Goal: Obtain resource: Obtain resource

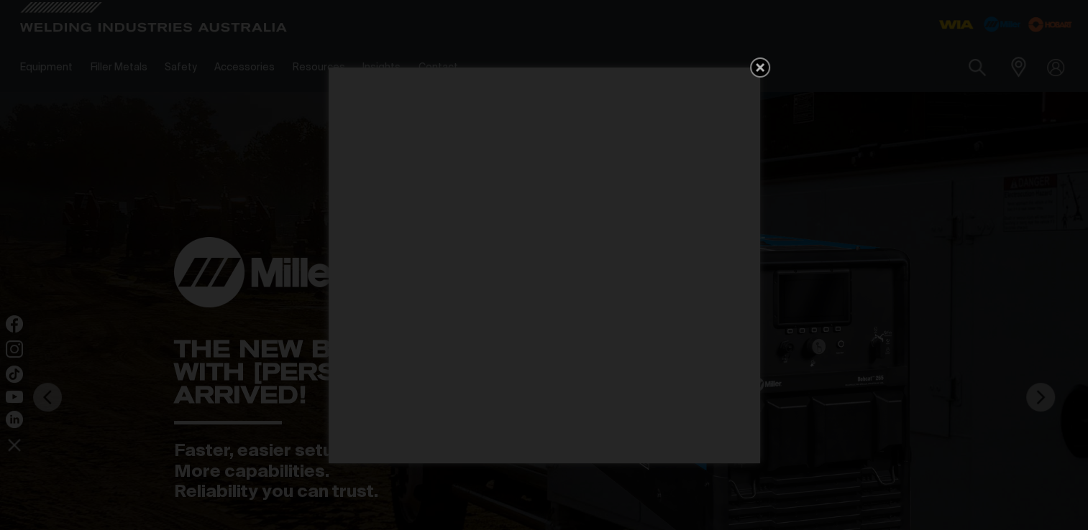
click at [760, 63] on icon "Get 5 WIA Welding Guides Free!" at bounding box center [759, 67] width 17 height 17
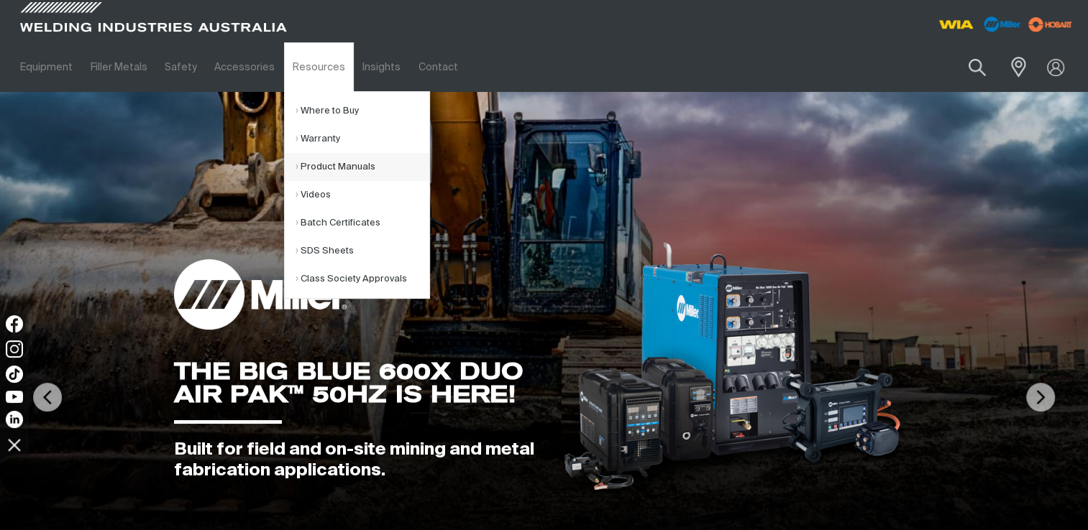
click at [306, 165] on link "Product Manuals" at bounding box center [362, 167] width 134 height 28
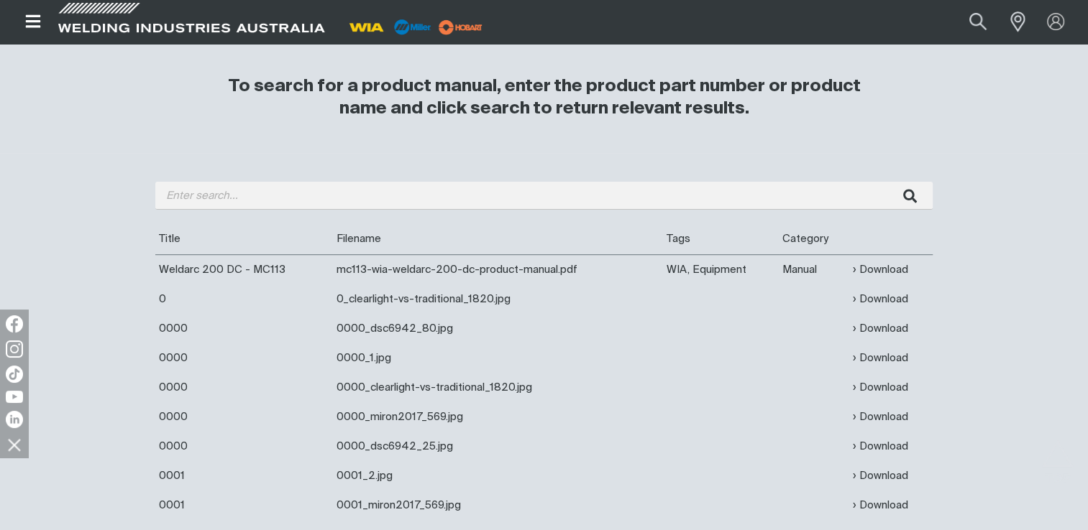
scroll to position [359, 0]
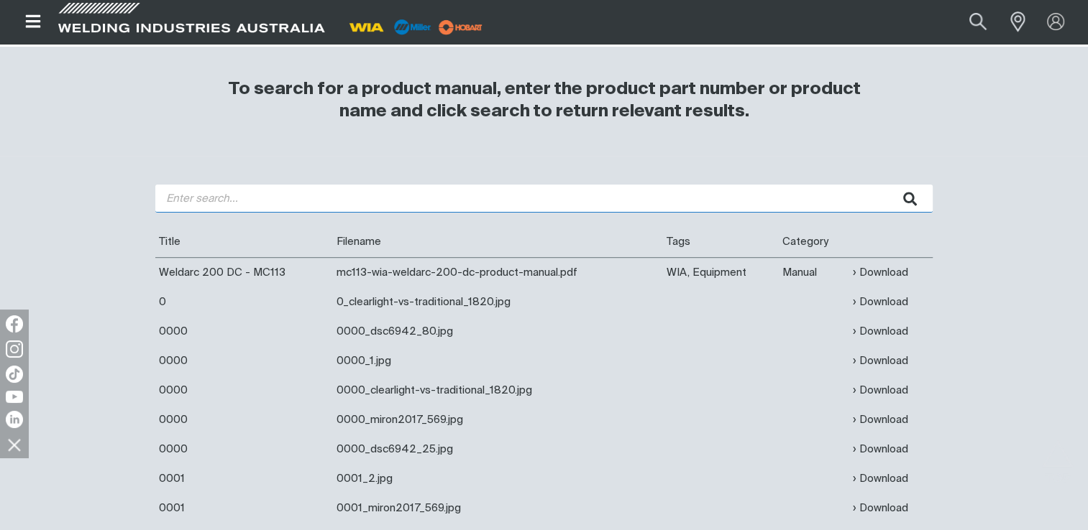
click at [170, 198] on input "search" at bounding box center [543, 199] width 777 height 28
click at [887, 185] on button "submit" at bounding box center [909, 199] width 45 height 28
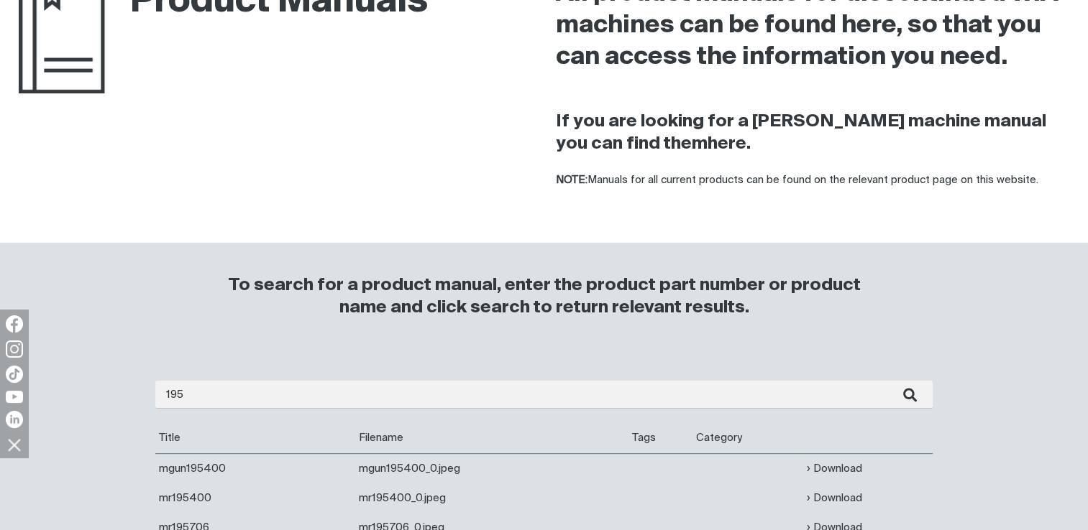
scroll to position [216, 0]
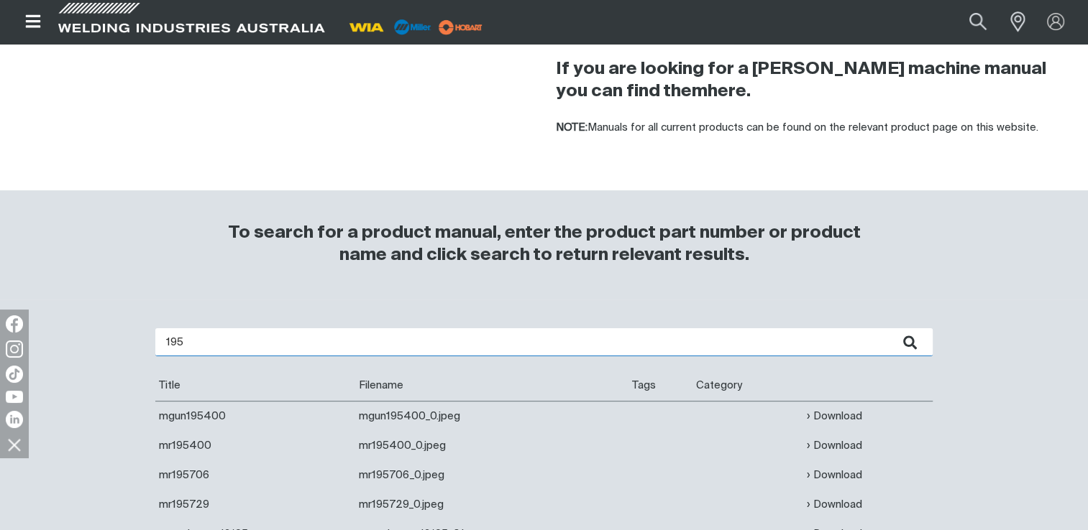
click at [164, 344] on input "195" at bounding box center [543, 342] width 777 height 28
type input "weldmatic 195"
click at [887, 328] on button "submit" at bounding box center [909, 342] width 45 height 28
